Goal: Check status: Check status

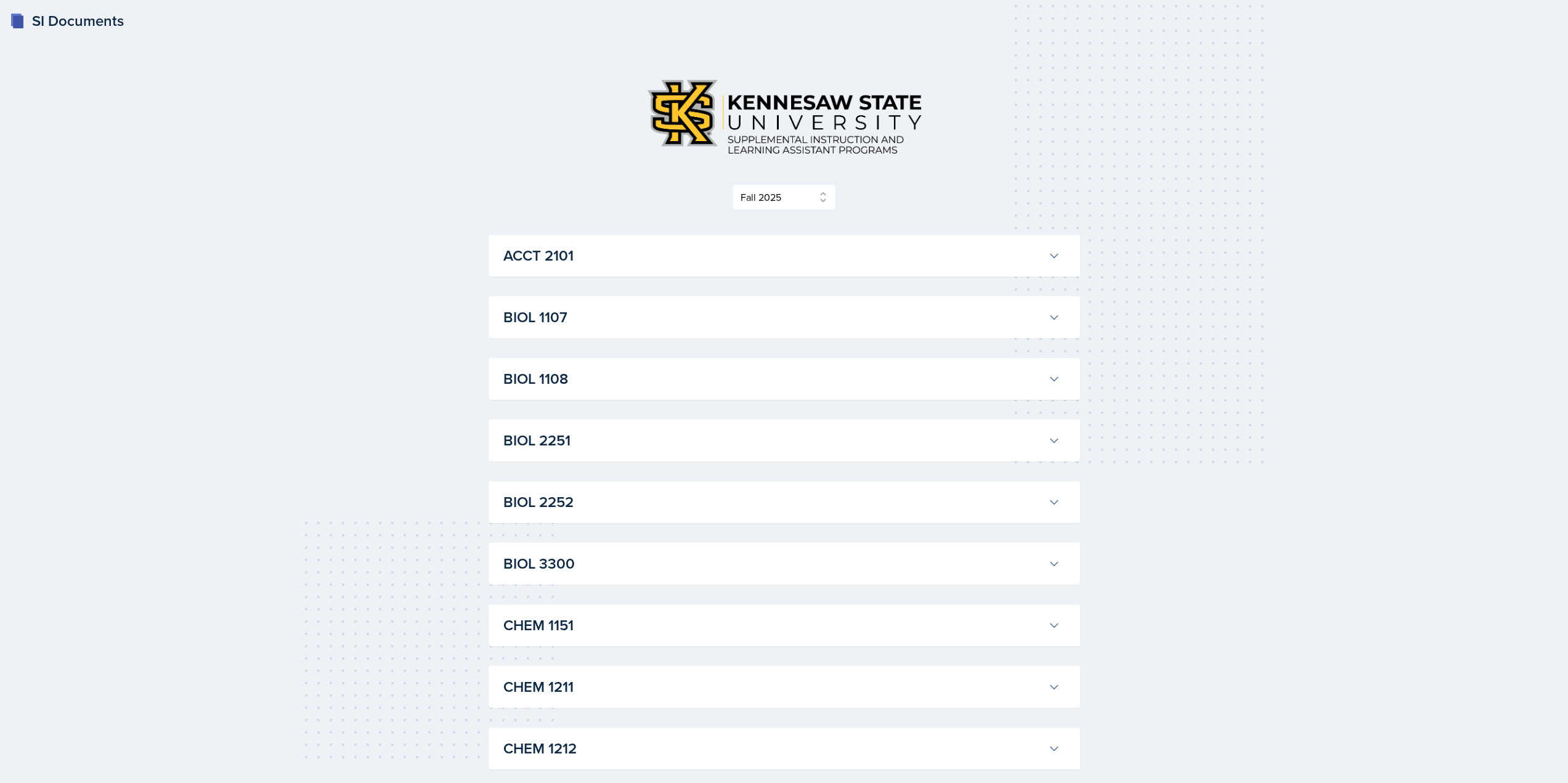
select select "2bed604d-1099-4043-b1bc-2365e8740244"
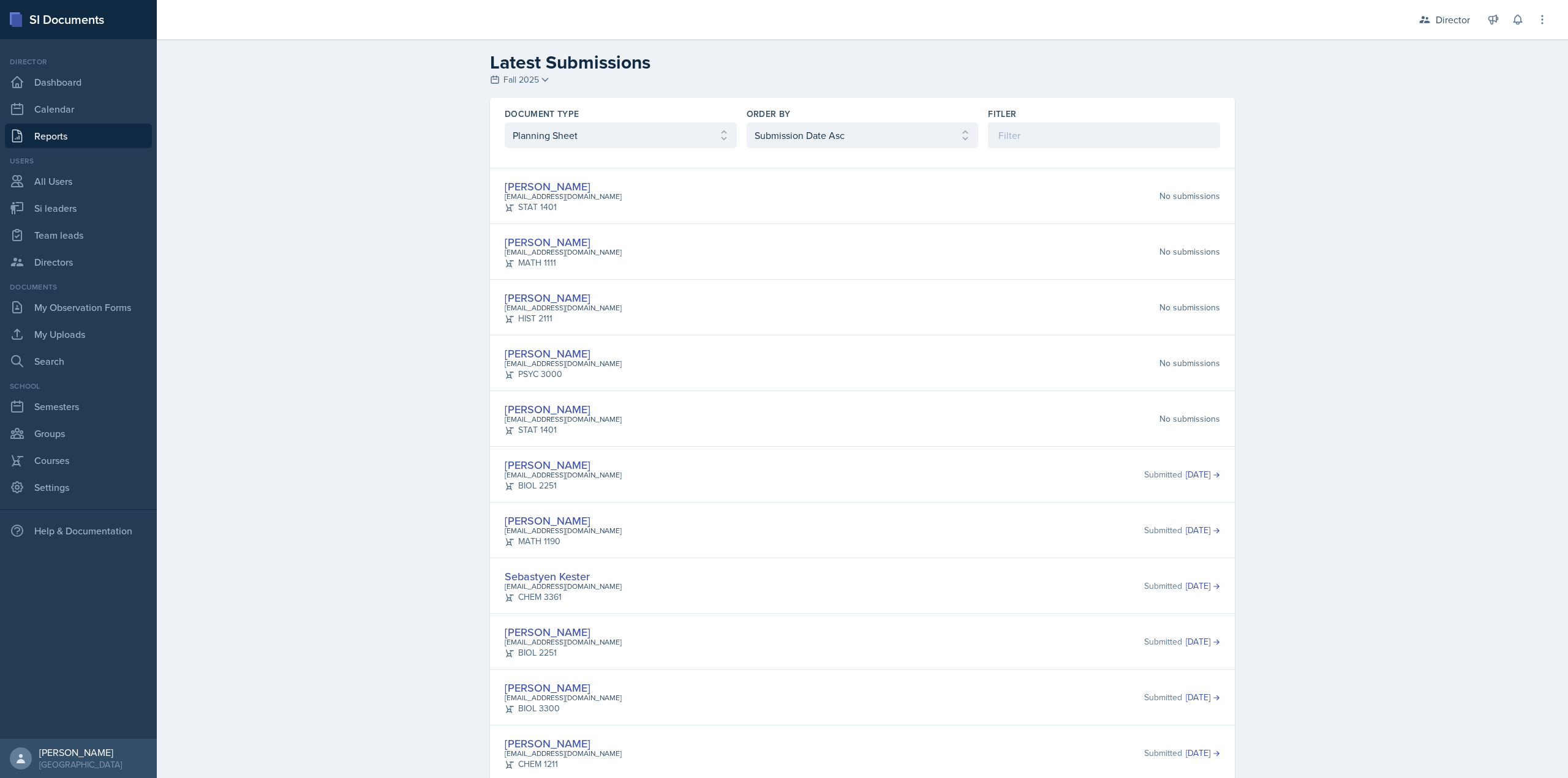
select select "1"
